Goal: Information Seeking & Learning: Learn about a topic

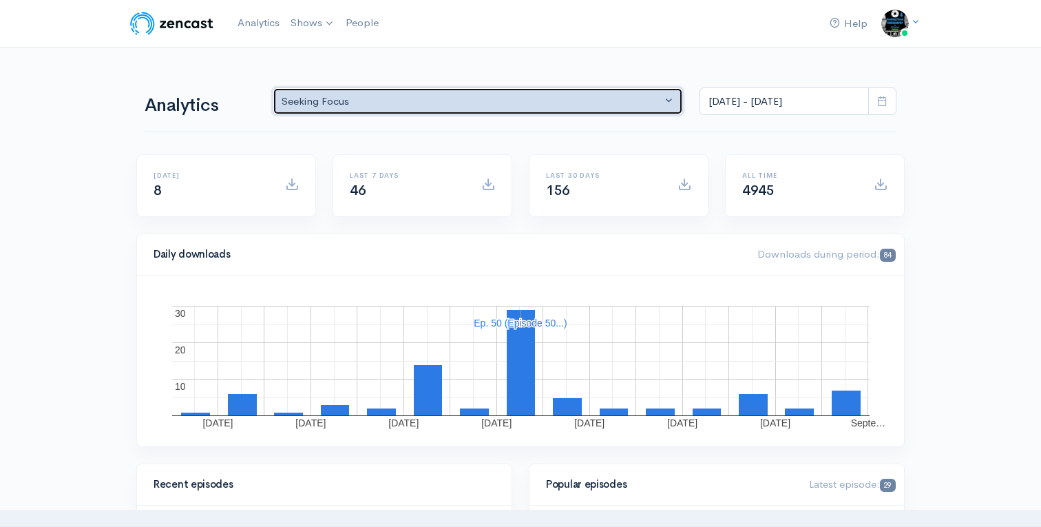
click at [546, 99] on div "Seeking Focus" at bounding box center [472, 102] width 380 height 16
click at [522, 105] on div "Seeking Focus" at bounding box center [472, 102] width 380 height 16
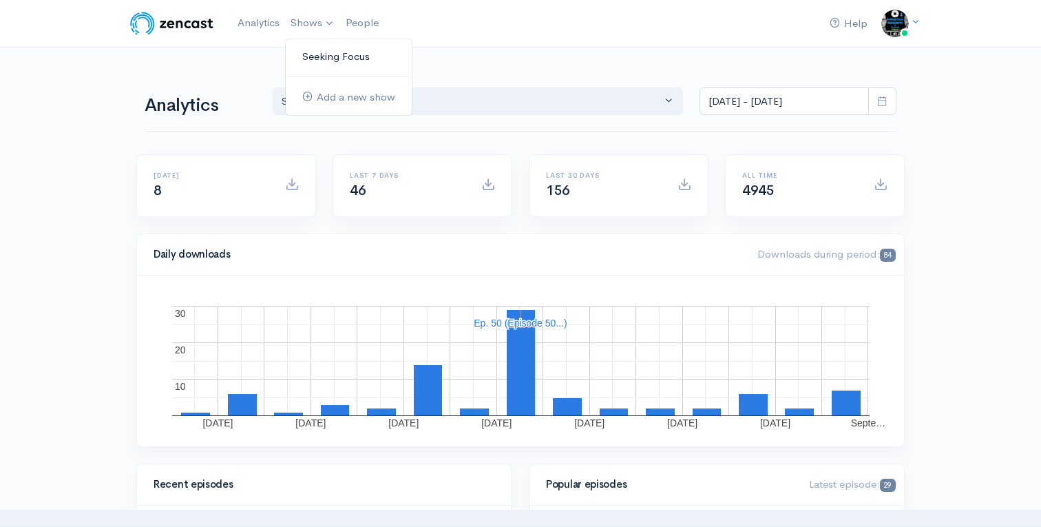
click at [333, 45] on link "Seeking Focus" at bounding box center [349, 57] width 126 height 24
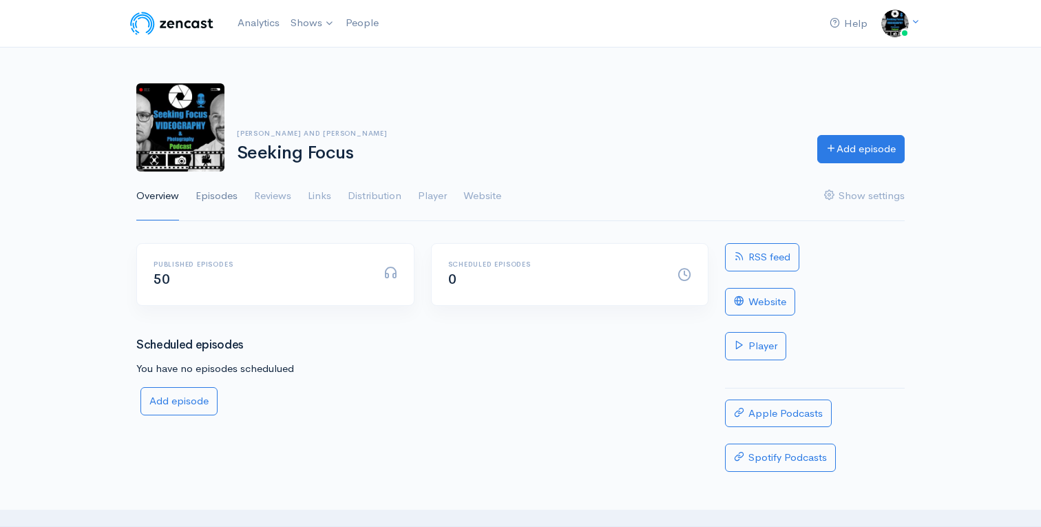
click at [213, 196] on link "Episodes" at bounding box center [217, 197] width 42 height 50
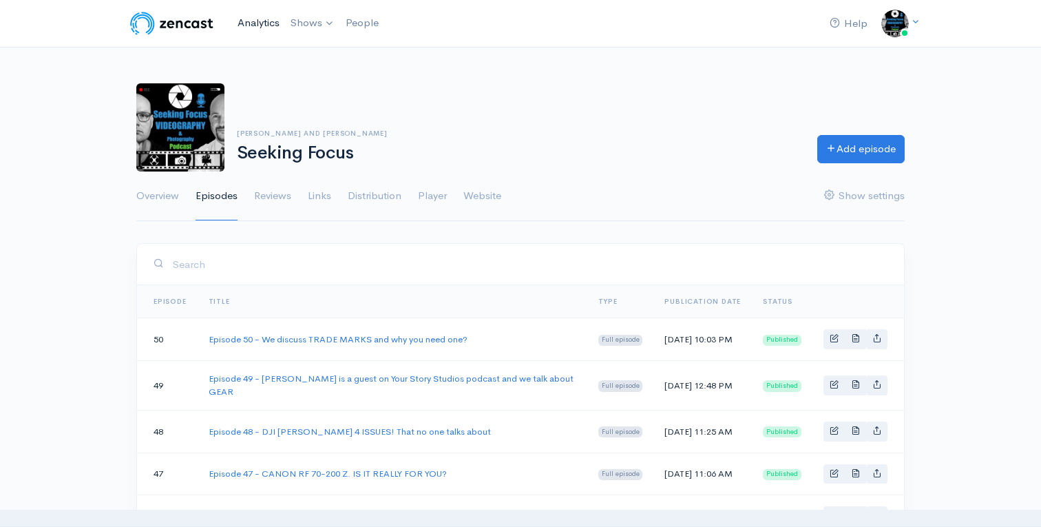
click at [259, 21] on link "Analytics" at bounding box center [258, 23] width 53 height 30
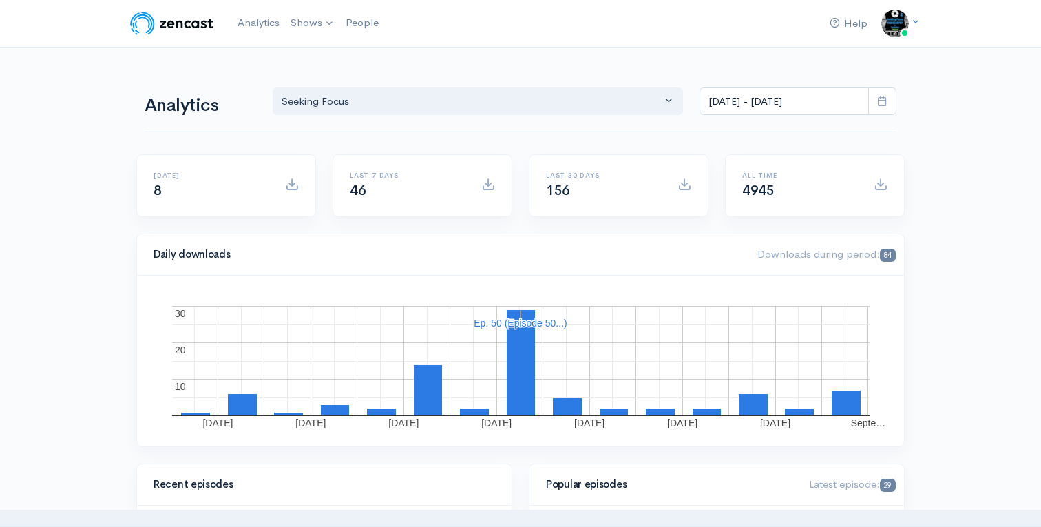
click at [886, 97] on icon at bounding box center [883, 101] width 10 height 10
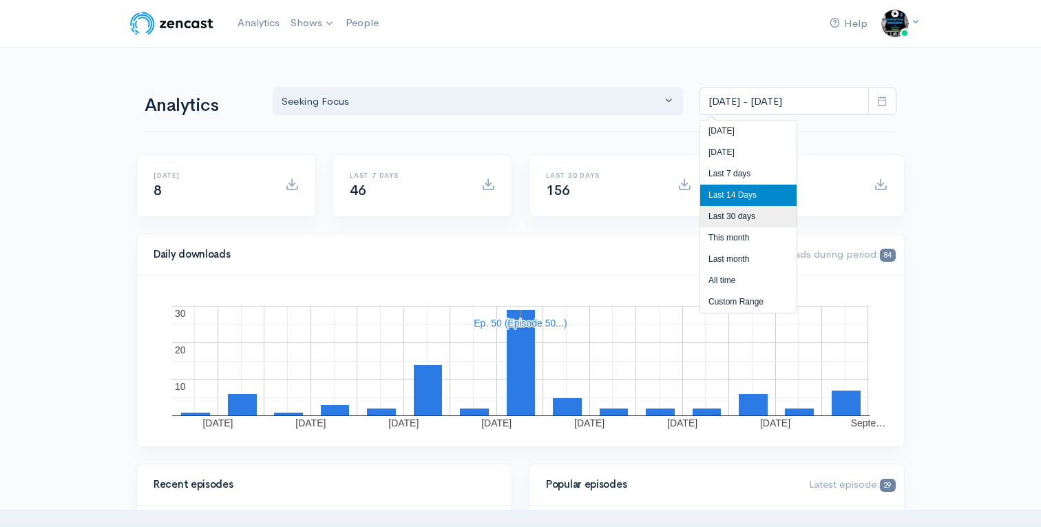
click at [732, 211] on li "Last 30 days" at bounding box center [749, 216] width 96 height 21
type input "[DATE] - [DATE]"
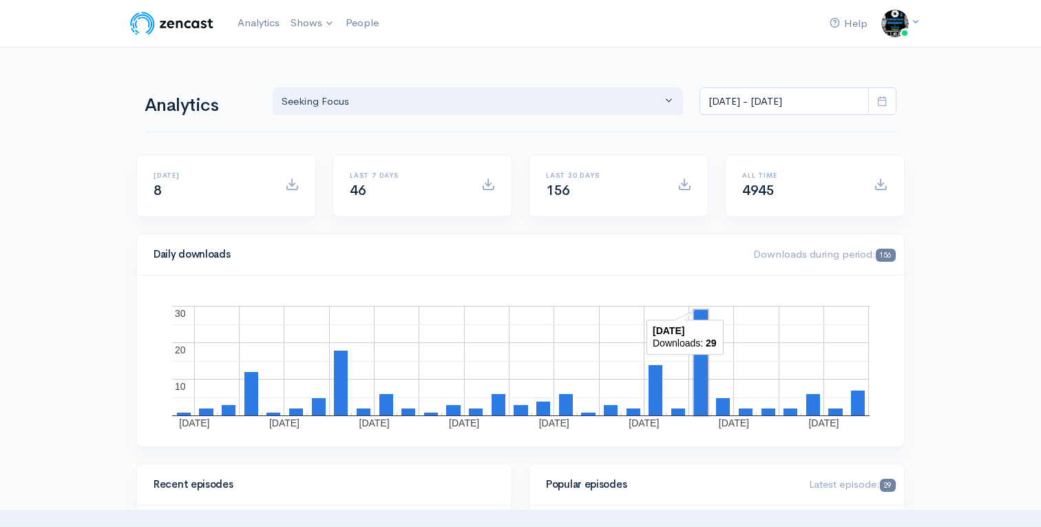
click at [701, 371] on rect "A chart." at bounding box center [701, 362] width 14 height 105
click at [701, 371] on rect "A chart." at bounding box center [701, 362] width 10 height 102
click at [701, 371] on rect "A chart." at bounding box center [701, 362] width 14 height 105
click at [701, 371] on rect "A chart." at bounding box center [701, 362] width 10 height 102
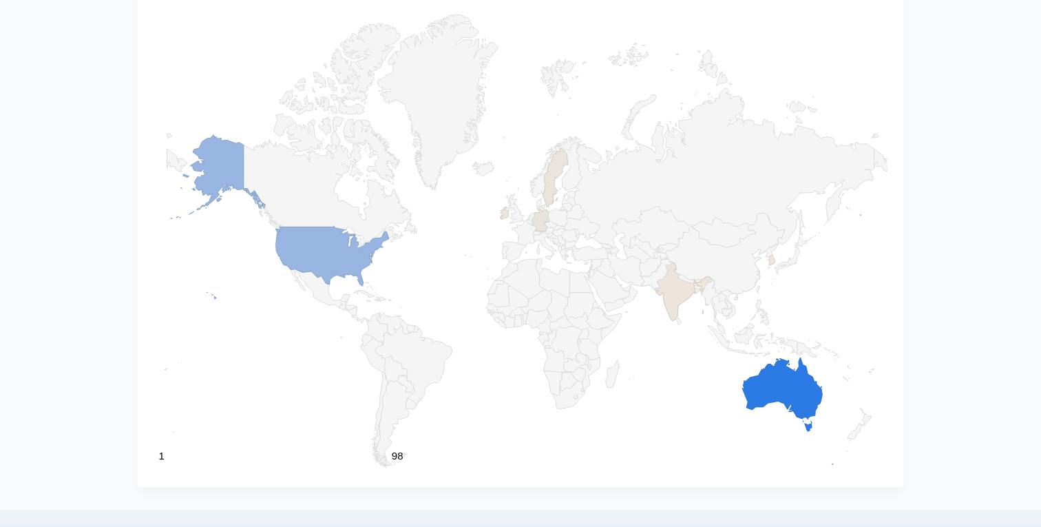
scroll to position [1429, 0]
